Goal: Use online tool/utility: Utilize a website feature to perform a specific function

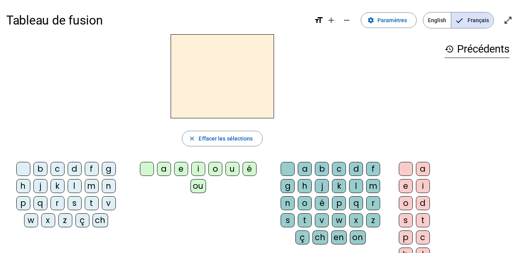
click at [70, 183] on div "l" at bounding box center [75, 186] width 14 height 14
click at [182, 167] on div "e" at bounding box center [181, 169] width 14 height 14
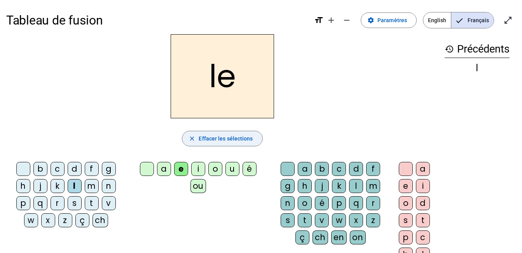
click at [216, 141] on span "Effacer les sélections" at bounding box center [226, 138] width 54 height 9
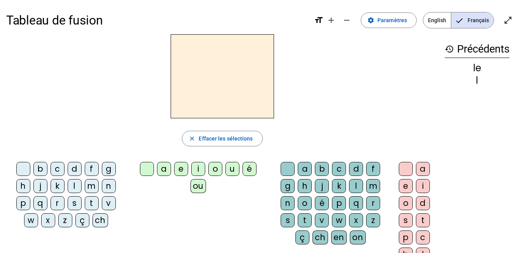
click at [77, 187] on div "l" at bounding box center [75, 186] width 14 height 14
click at [233, 169] on div "u" at bounding box center [232, 169] width 14 height 14
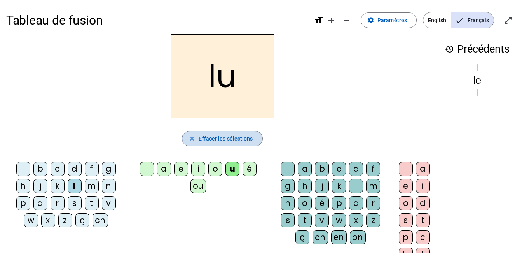
click at [200, 141] on span "Effacer les sélections" at bounding box center [226, 138] width 54 height 9
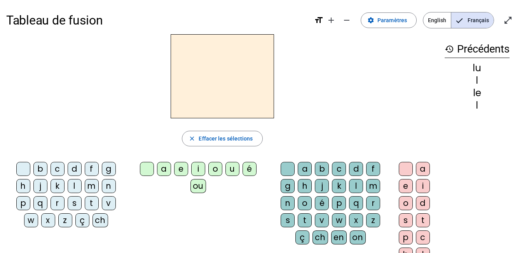
click at [92, 202] on div "t" at bounding box center [92, 203] width 14 height 14
click at [232, 168] on div "u" at bounding box center [232, 169] width 14 height 14
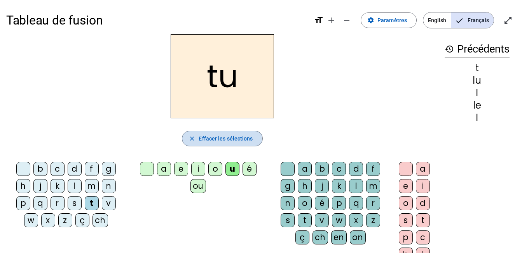
click at [201, 137] on span "Effacer les sélections" at bounding box center [226, 138] width 54 height 9
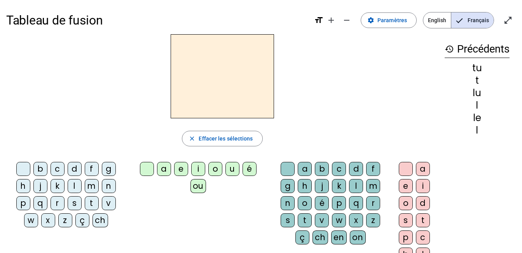
click at [75, 165] on div "d" at bounding box center [75, 169] width 14 height 14
click at [232, 169] on div "u" at bounding box center [232, 169] width 14 height 14
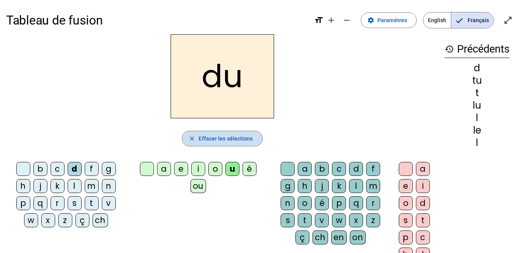
click at [243, 137] on span "Effacer les sélections" at bounding box center [226, 138] width 54 height 9
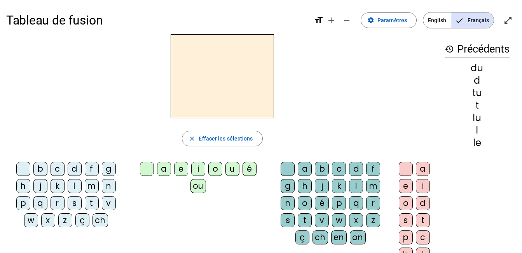
click at [70, 170] on div "d" at bounding box center [75, 169] width 14 height 14
click at [180, 169] on div "e" at bounding box center [181, 169] width 14 height 14
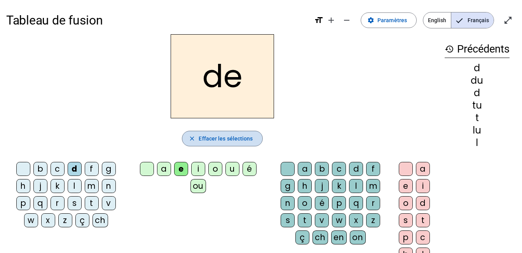
click at [214, 135] on span "Effacer les sélections" at bounding box center [226, 138] width 54 height 9
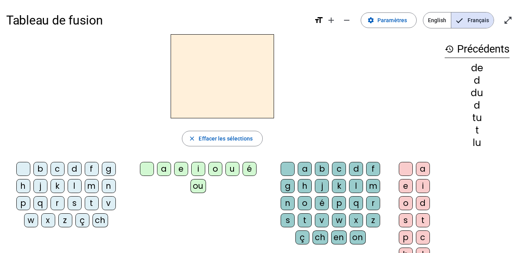
click at [89, 203] on div "t" at bounding box center [92, 203] width 14 height 14
click at [183, 171] on div "e" at bounding box center [181, 169] width 14 height 14
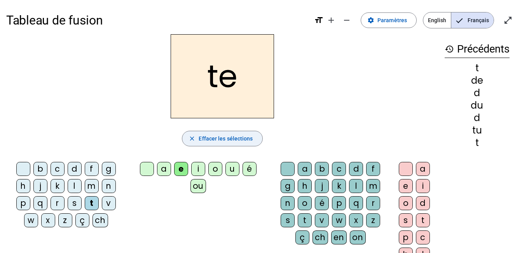
click at [204, 134] on span "Effacer les sélections" at bounding box center [226, 138] width 54 height 9
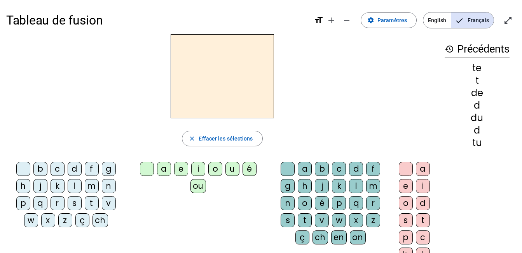
click at [89, 202] on div "t" at bounding box center [92, 203] width 14 height 14
click at [164, 168] on div "a" at bounding box center [164, 169] width 14 height 14
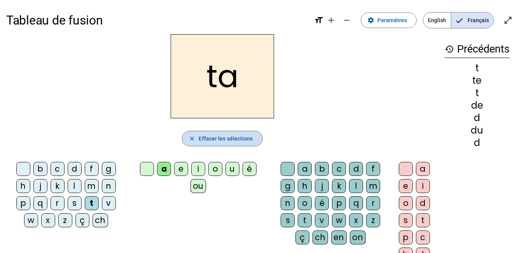
click at [235, 138] on span "Effacer les sélections" at bounding box center [226, 138] width 54 height 9
